Goal: Information Seeking & Learning: Understand process/instructions

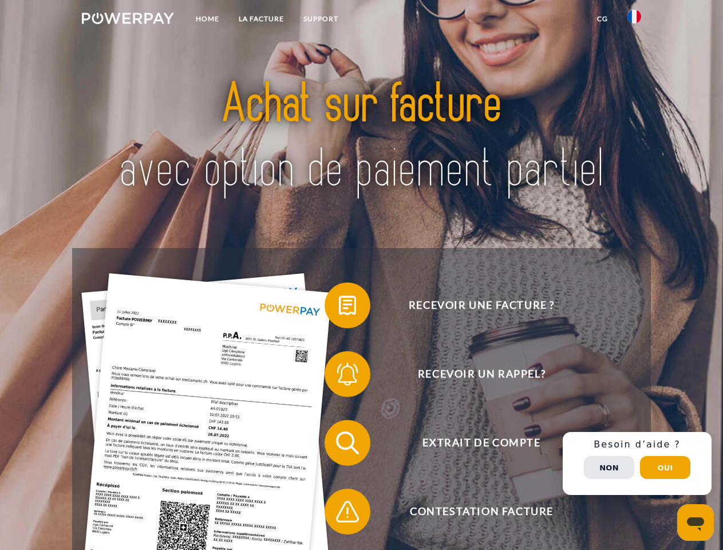
click at [128, 20] on img at bounding box center [128, 18] width 92 height 11
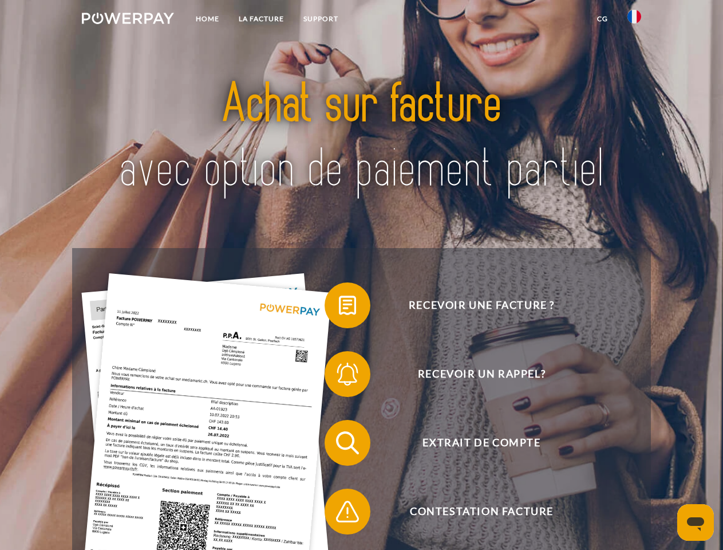
click at [635, 20] on img at bounding box center [635, 17] width 14 height 14
click at [603, 19] on link "CG" at bounding box center [603, 19] width 30 height 21
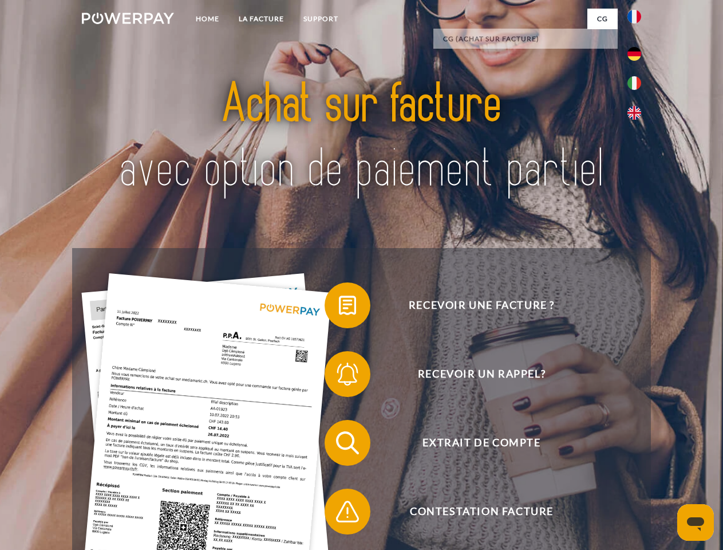
click at [339, 308] on span at bounding box center [330, 305] width 57 height 57
click at [339, 376] on span at bounding box center [330, 373] width 57 height 57
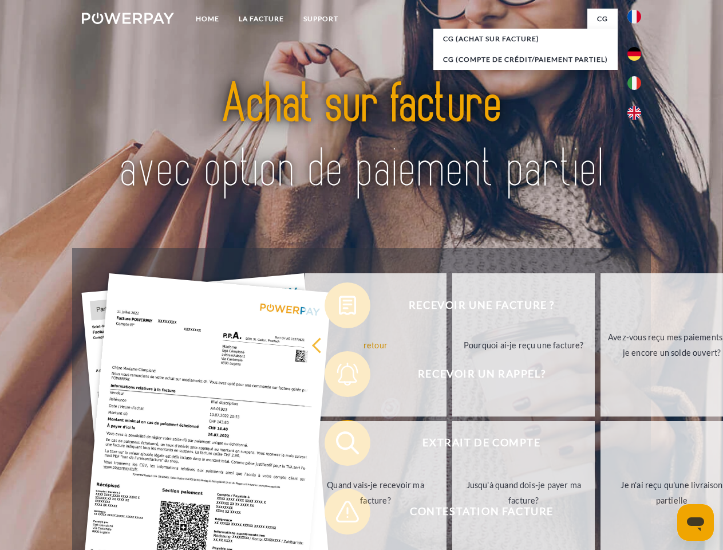
click at [453, 445] on link "Jusqu'à quand dois-je payer ma facture?" at bounding box center [524, 492] width 143 height 143
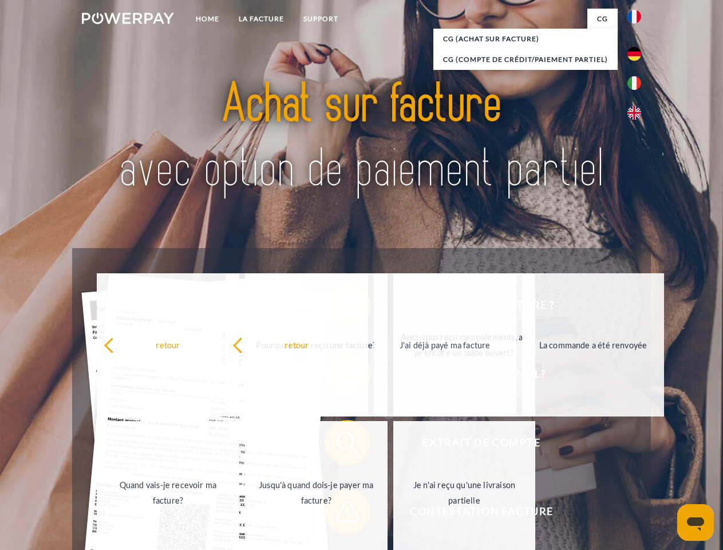
click at [339, 514] on span at bounding box center [330, 511] width 57 height 57
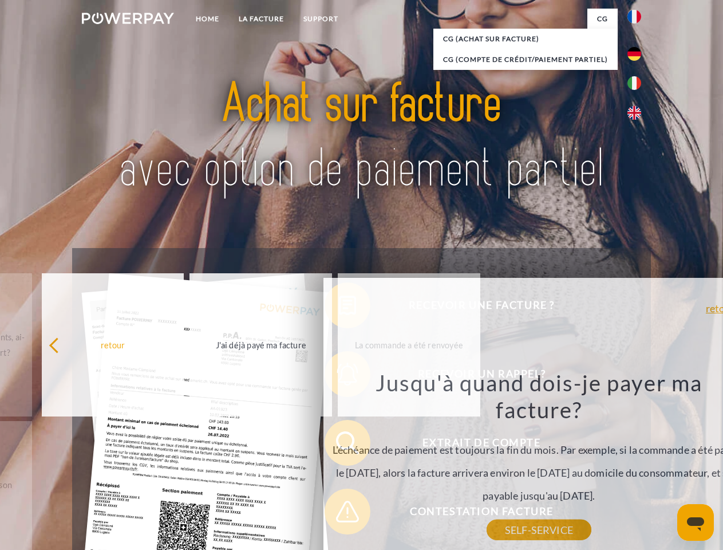
click at [638, 463] on div "Recevoir une facture ? Recevoir un rappel? Extrait de compte retour" at bounding box center [361, 477] width 579 height 458
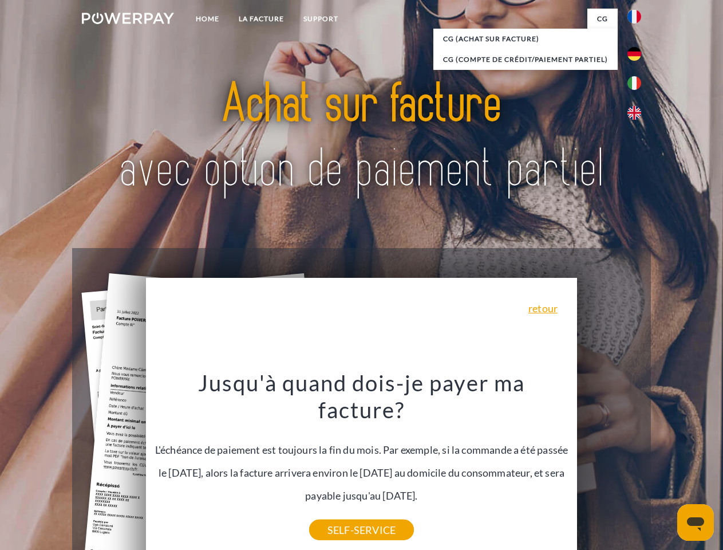
click at [609, 466] on span "Extrait de compte" at bounding box center [481, 443] width 281 height 46
click at [666, 467] on header "Home LA FACTURE Support" at bounding box center [361, 395] width 723 height 791
